Goal: Check status: Check status

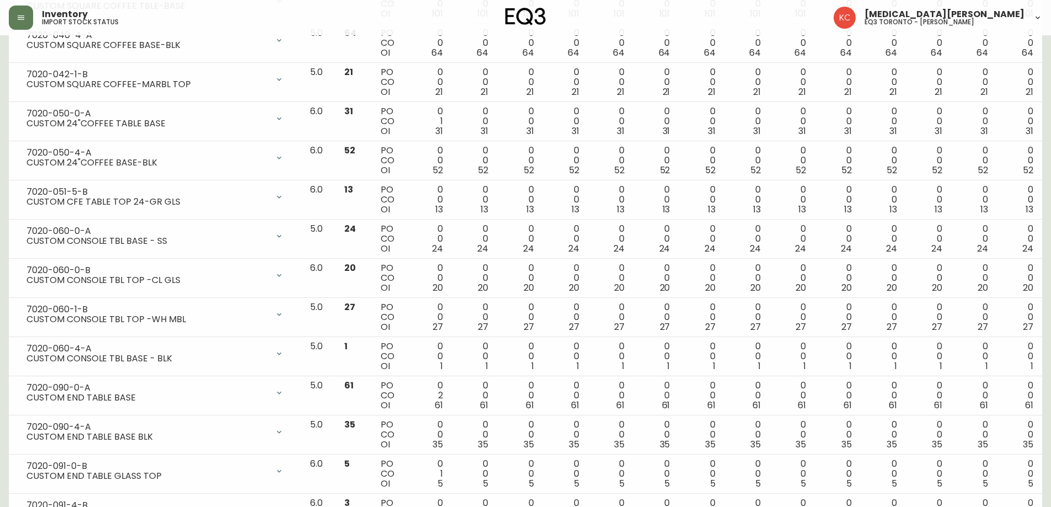
drag, startPoint x: 0, startPoint y: 0, endPoint x: 31, endPoint y: 14, distance: 33.8
click at [30, 14] on button "button" at bounding box center [21, 18] width 24 height 24
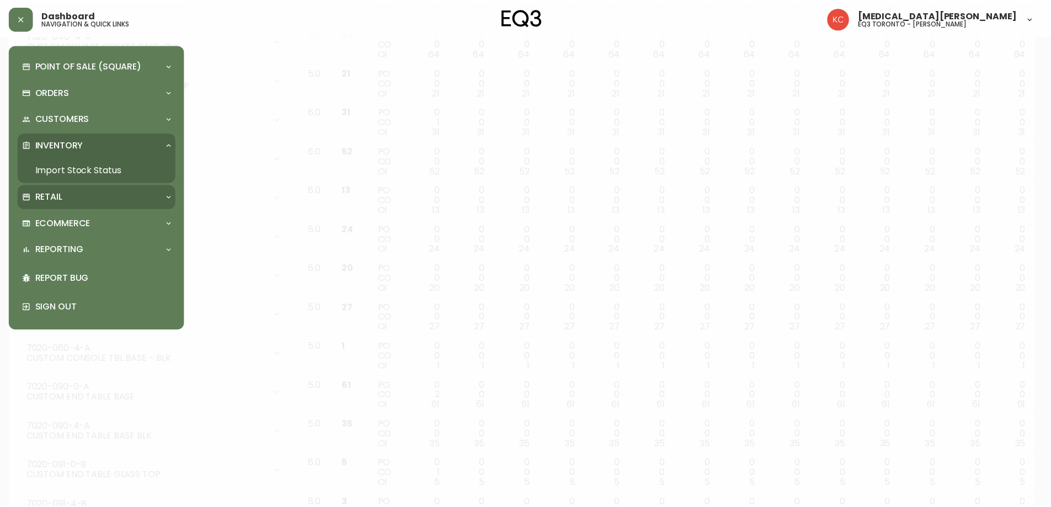
scroll to position [1214, 0]
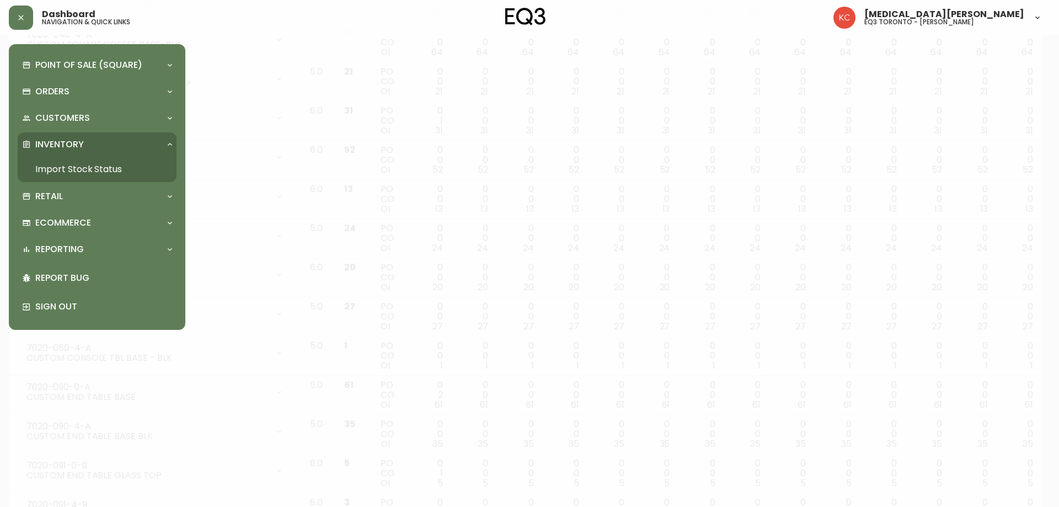
click at [60, 167] on link "Import Stock Status" at bounding box center [97, 169] width 159 height 25
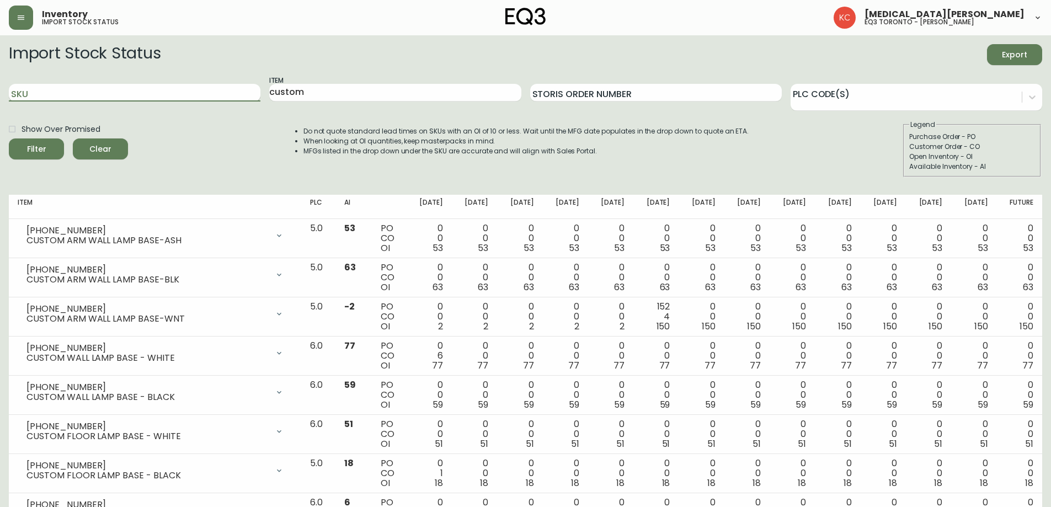
click at [99, 86] on input "SKU" at bounding box center [135, 93] width 252 height 18
paste input "[PHONE_NUMBER]"
type input "[PHONE_NUMBER]"
click at [9, 138] on button "Filter" at bounding box center [36, 148] width 55 height 21
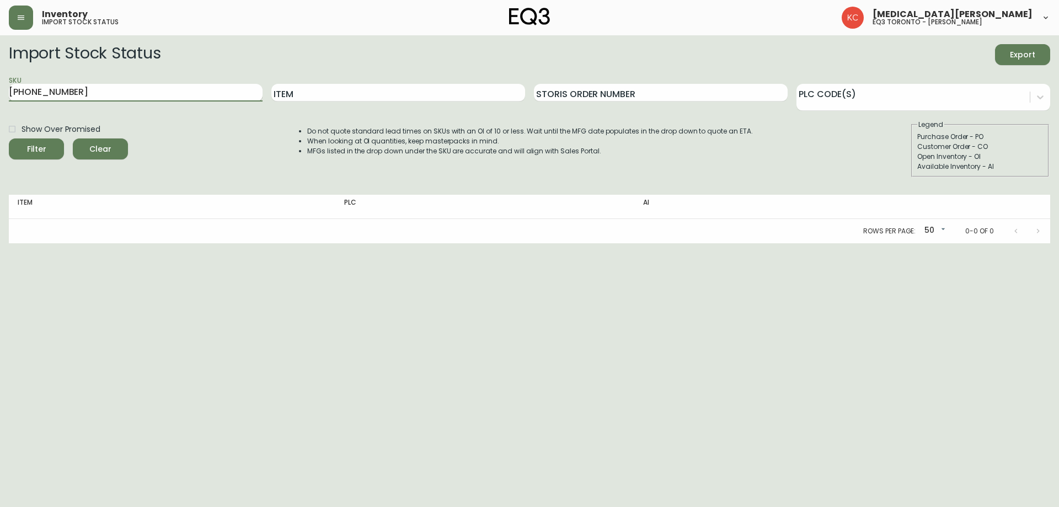
click at [9, 138] on button "Filter" at bounding box center [36, 148] width 55 height 21
